Goal: Information Seeking & Learning: Learn about a topic

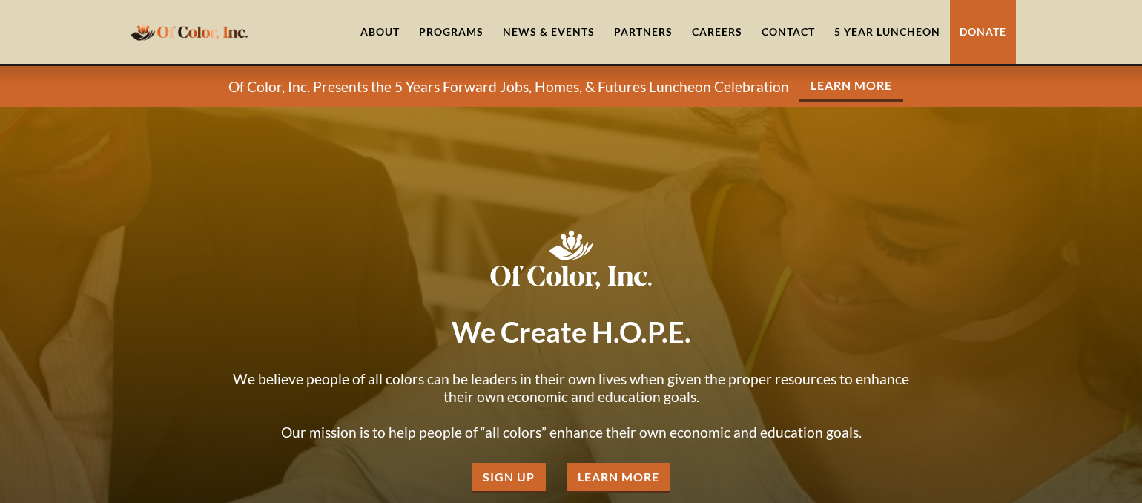
scroll to position [1752, 0]
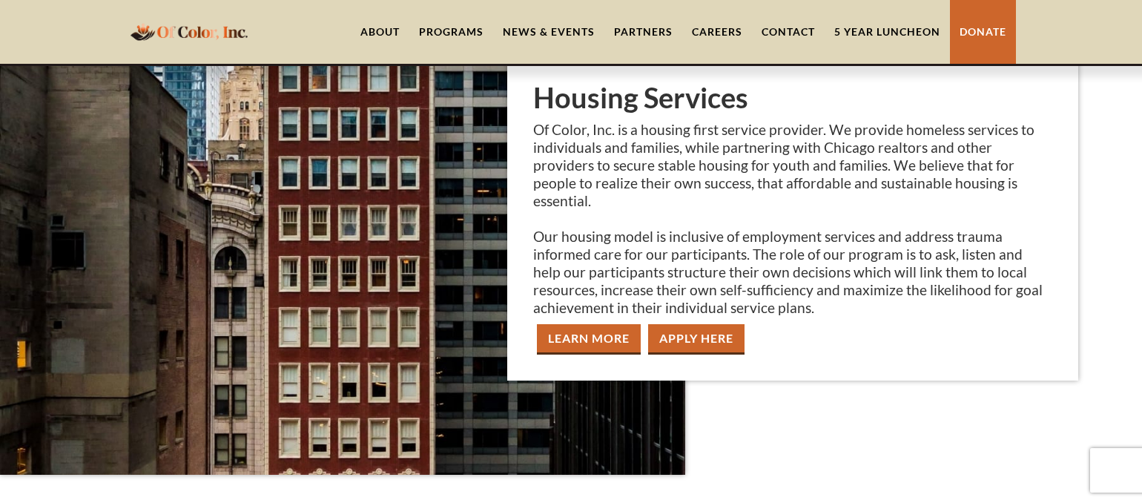
click at [607, 334] on link "Learn More" at bounding box center [589, 339] width 104 height 30
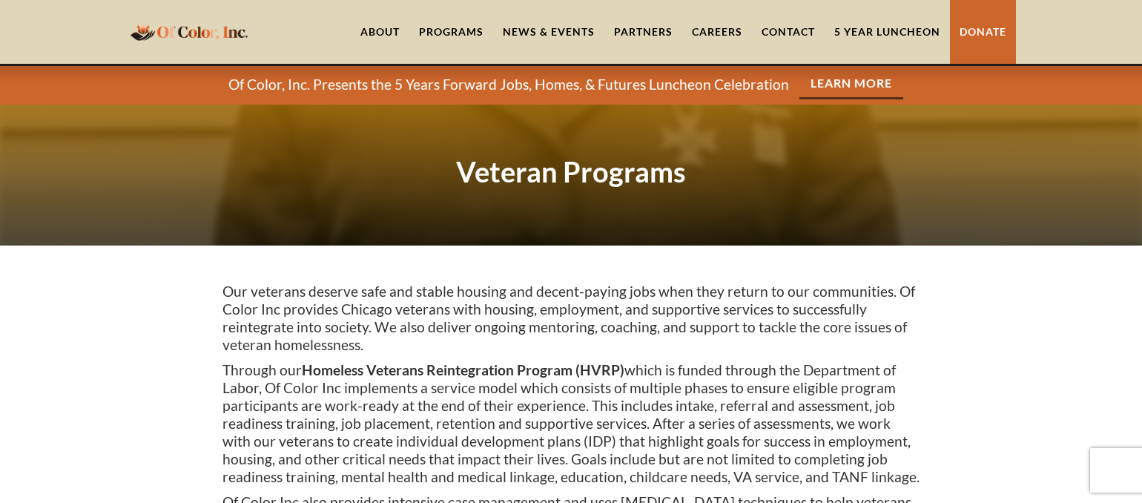
click at [461, 33] on div "Programs" at bounding box center [451, 31] width 65 height 15
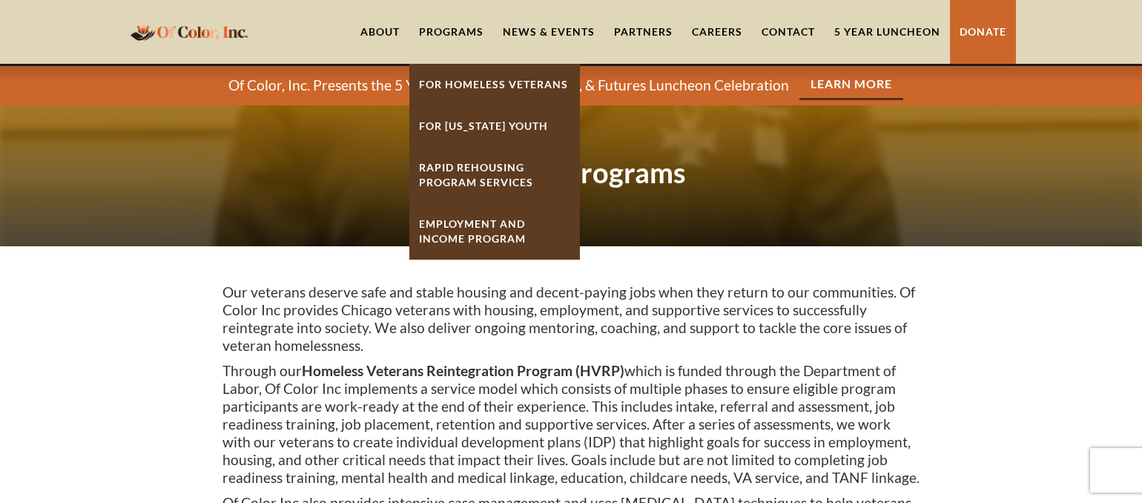
click at [489, 173] on strong "Rapid ReHousing Program Services" at bounding box center [476, 174] width 114 height 27
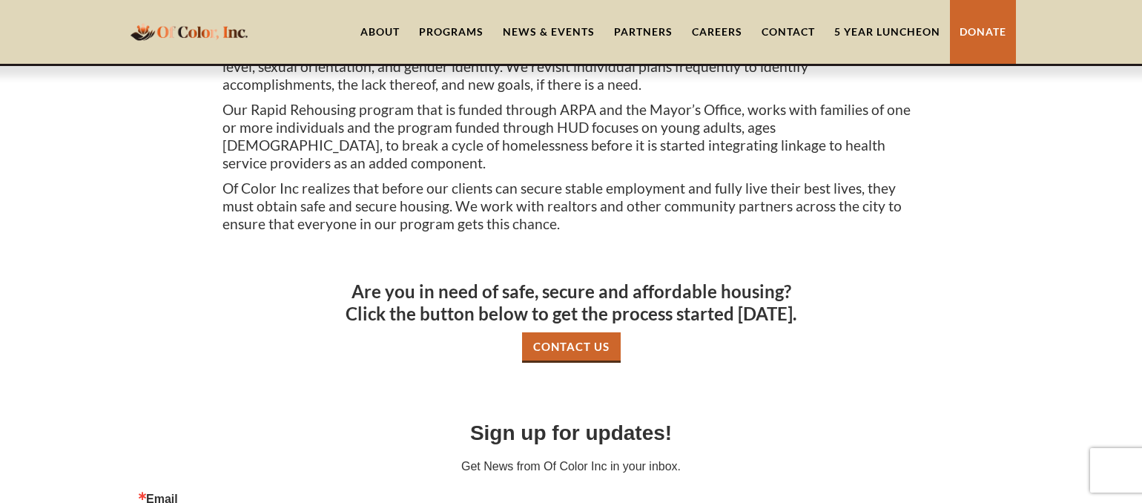
scroll to position [670, 0]
click at [455, 33] on div "Programs" at bounding box center [451, 31] width 65 height 15
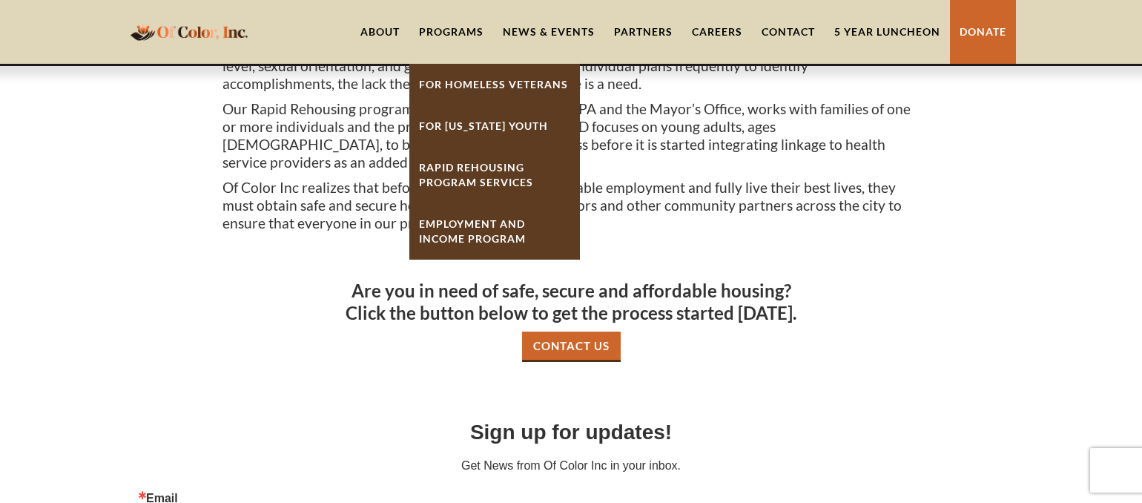
drag, startPoint x: 283, startPoint y: 146, endPoint x: 296, endPoint y: 142, distance: 14.1
click at [283, 146] on p "Our Rapid Rehousing program that is funded through ARPA and the Mayor’s Office,…" at bounding box center [570, 135] width 697 height 71
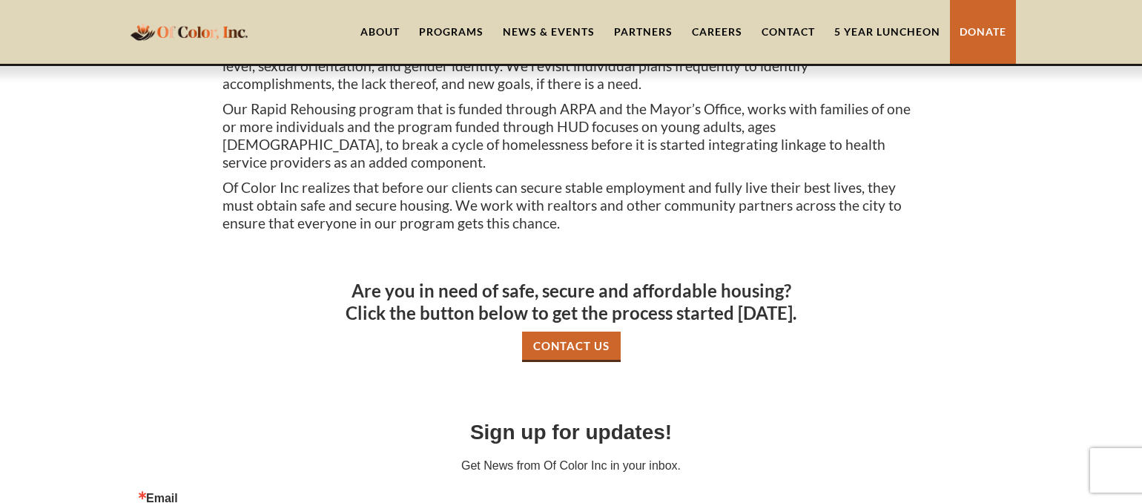
click at [386, 33] on link "About" at bounding box center [380, 32] width 59 height 64
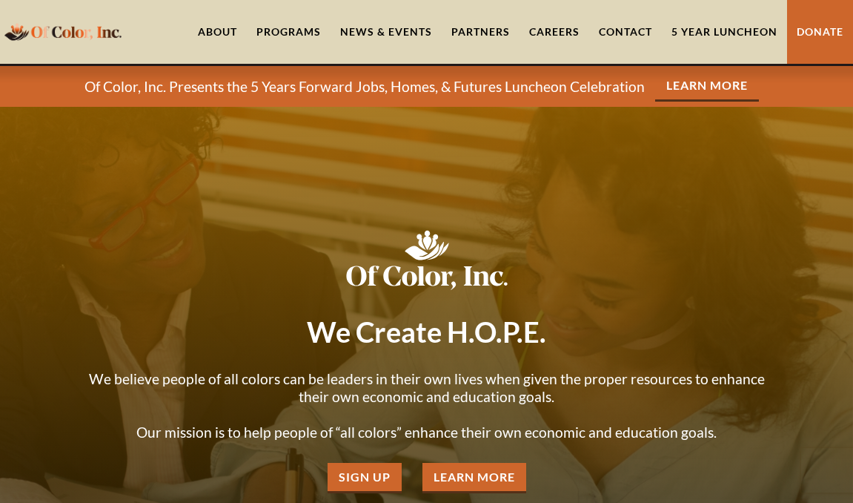
click at [293, 29] on div "Programs" at bounding box center [289, 31] width 65 height 15
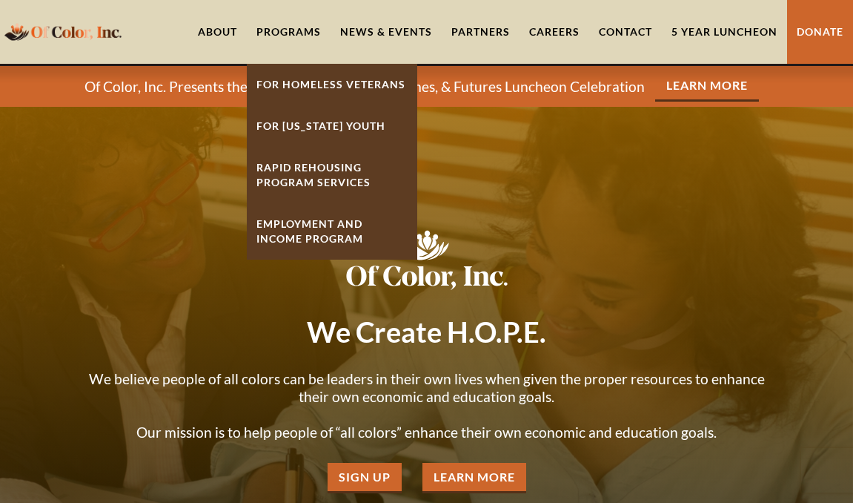
click at [237, 30] on link "About" at bounding box center [217, 32] width 59 height 64
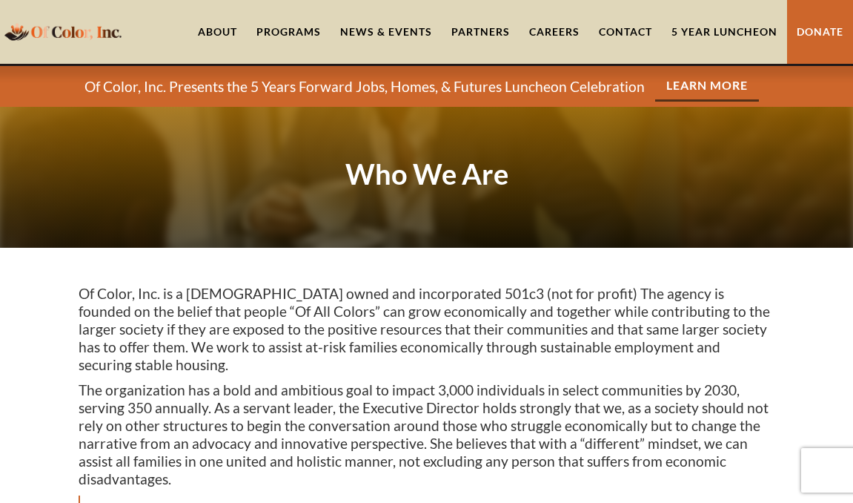
click at [223, 36] on link "About" at bounding box center [217, 32] width 59 height 64
click at [216, 32] on link "About" at bounding box center [217, 32] width 59 height 64
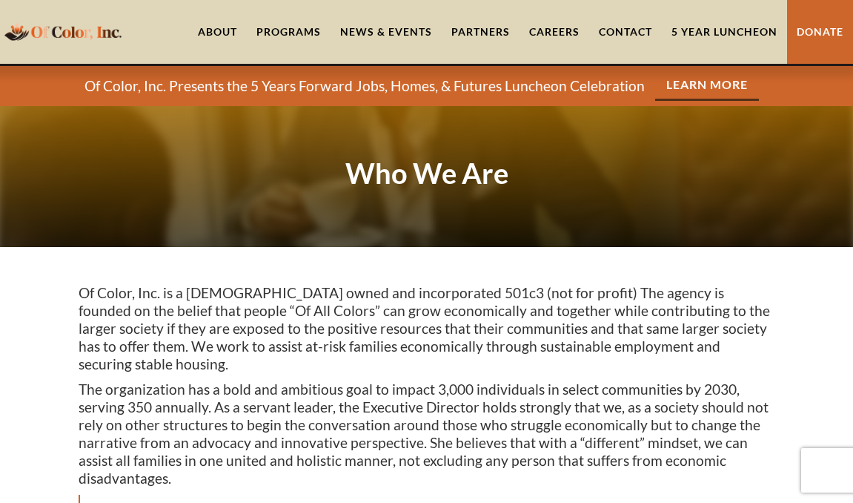
scroll to position [1, 0]
click at [215, 31] on link "About" at bounding box center [217, 32] width 59 height 64
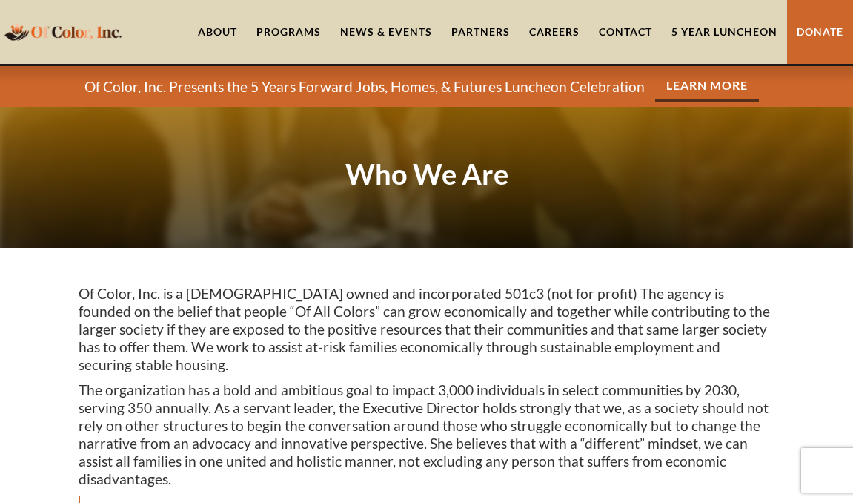
click at [301, 32] on div "Programs" at bounding box center [289, 31] width 65 height 15
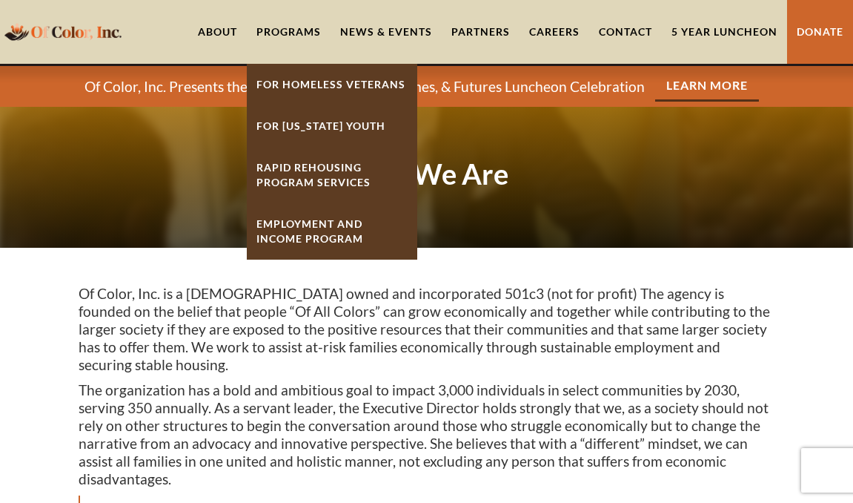
click at [216, 30] on link "About" at bounding box center [217, 32] width 59 height 64
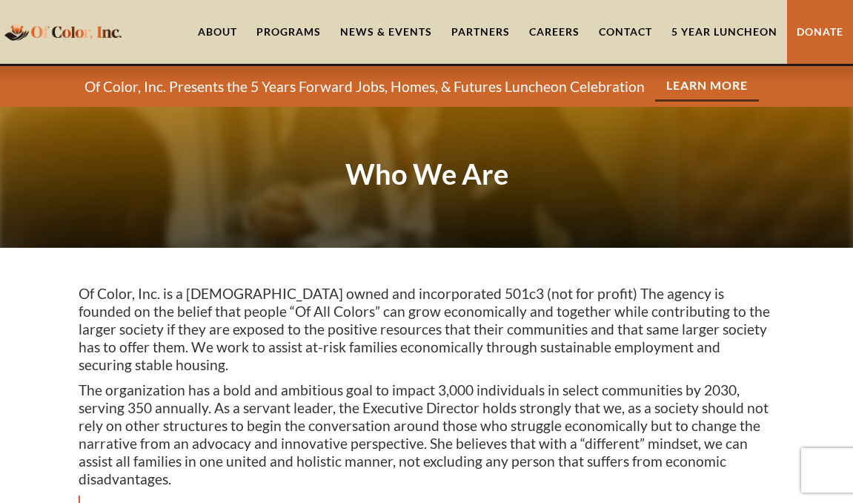
click at [216, 30] on link "About" at bounding box center [217, 32] width 59 height 64
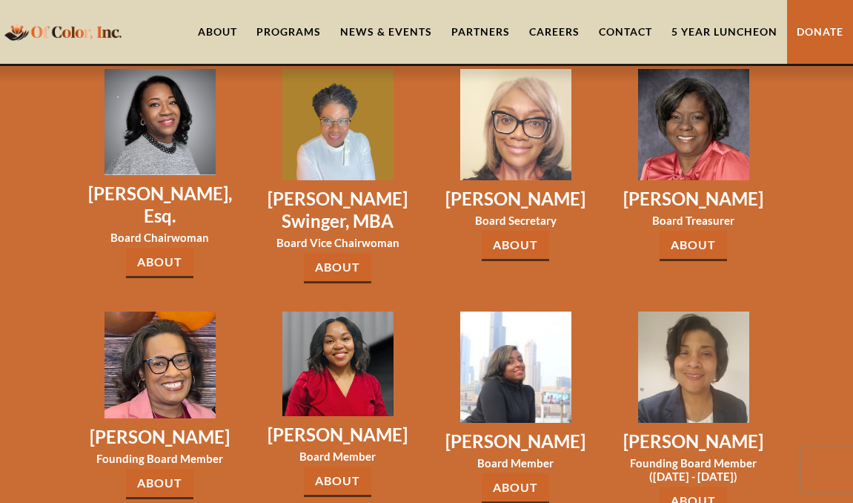
scroll to position [2184, 0]
